Goal: Task Accomplishment & Management: Use online tool/utility

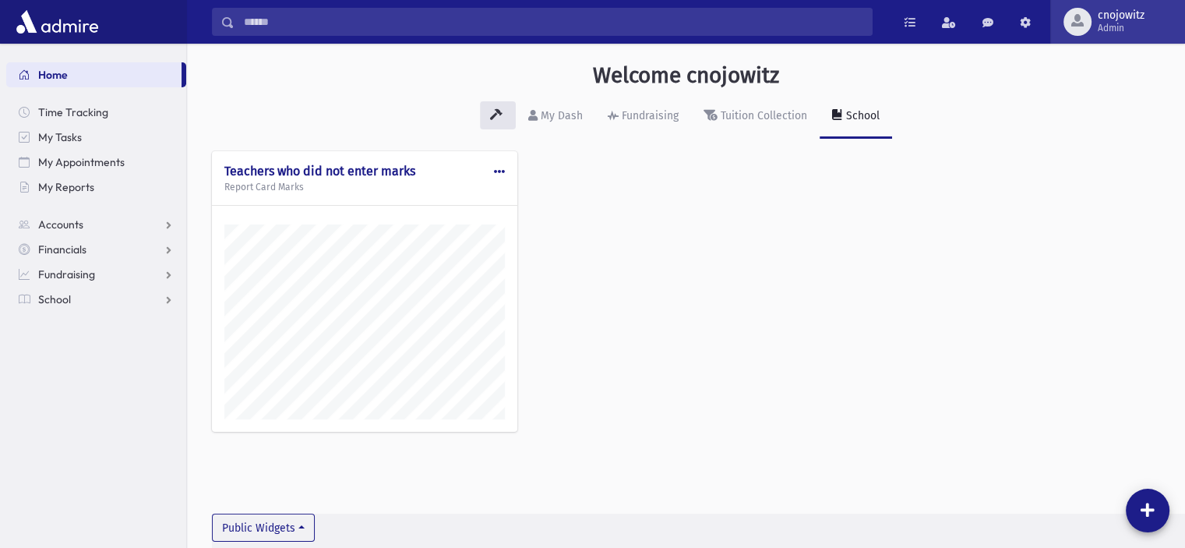
scroll to position [539, 997]
click at [1107, 22] on span "Admin" at bounding box center [1121, 28] width 47 height 12
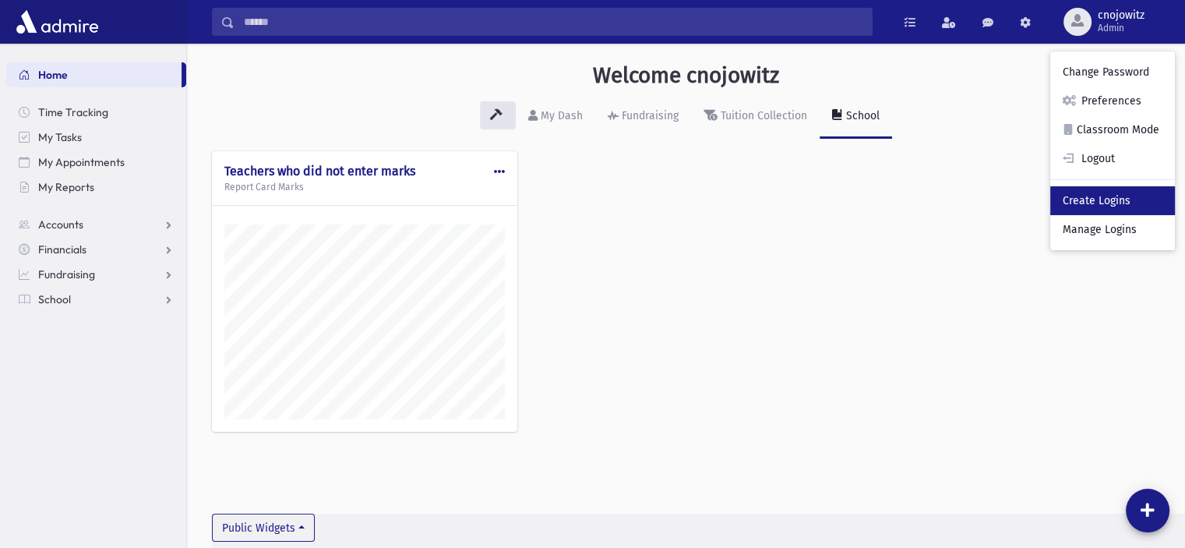
click at [1116, 201] on link "Create Logins" at bounding box center [1112, 200] width 125 height 29
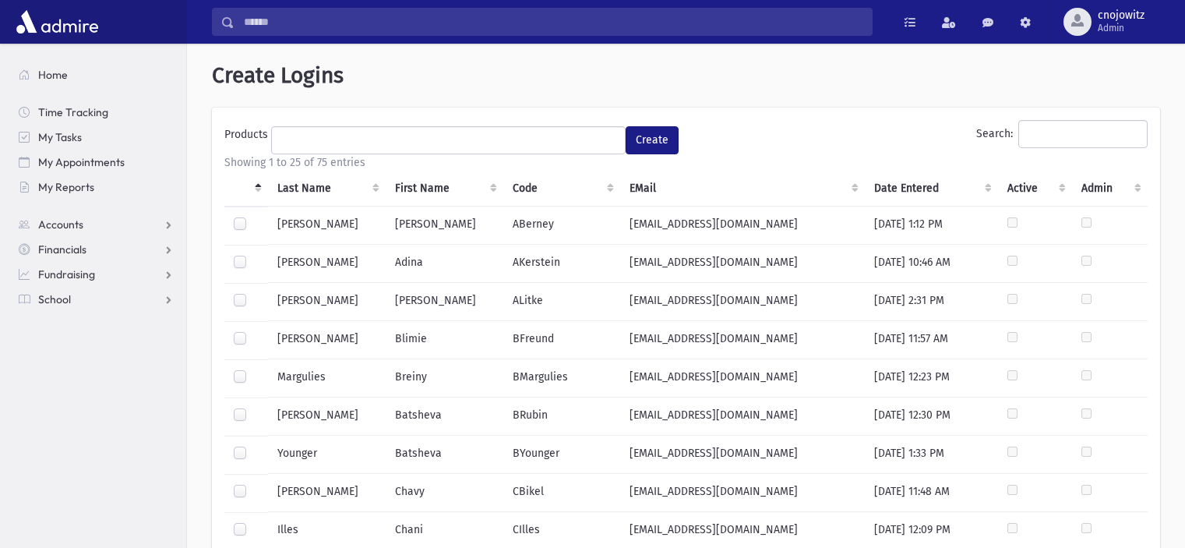
select select
click at [1056, 125] on input "Search:" at bounding box center [1082, 134] width 129 height 28
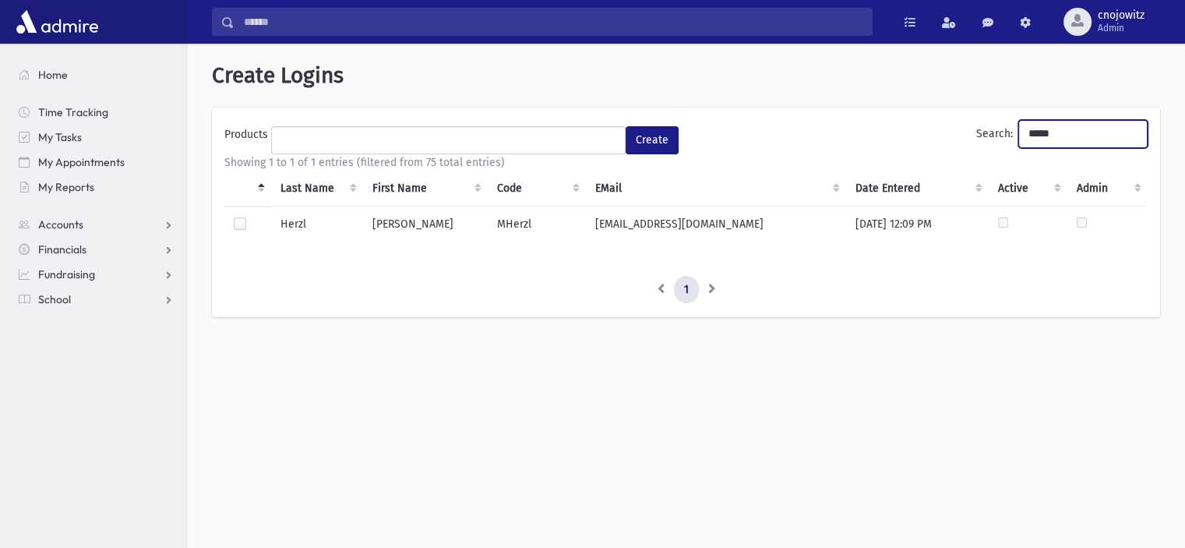
type input "*****"
